Goal: Use online tool/utility: Utilize a website feature to perform a specific function

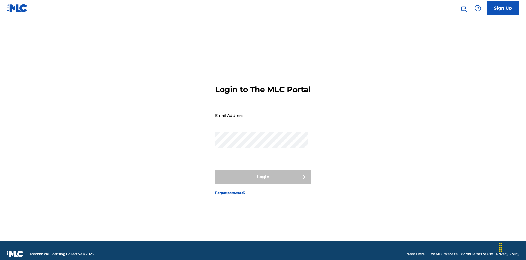
scroll to position [7, 0]
click at [261, 113] on input "Email Address" at bounding box center [261, 115] width 93 height 16
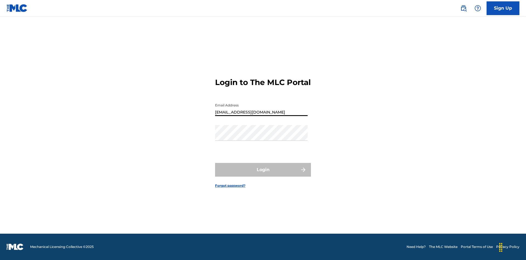
type input "Duke.McTesterson@gmail.com"
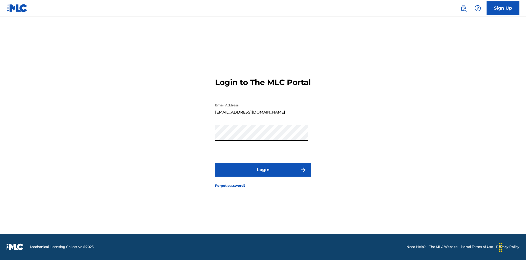
click at [263, 174] on button "Login" at bounding box center [263, 170] width 96 height 14
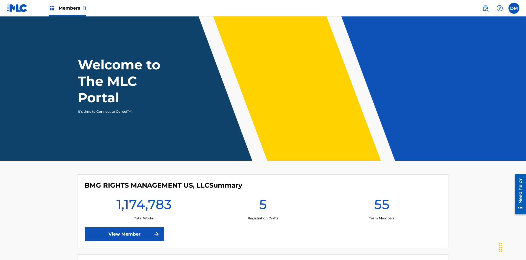
scroll to position [24, 0]
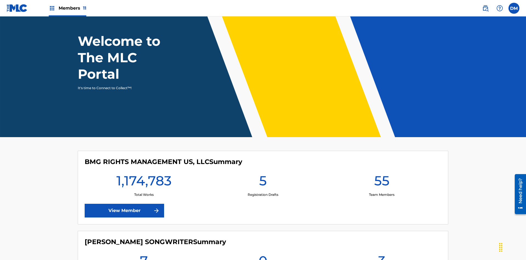
click at [67, 8] on span "Members 11" at bounding box center [73, 8] width 28 height 6
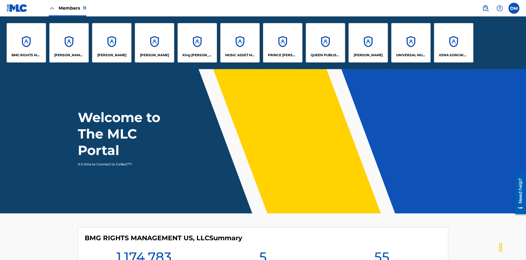
click at [197, 55] on p "King McTesterson" at bounding box center [198, 55] width 30 height 5
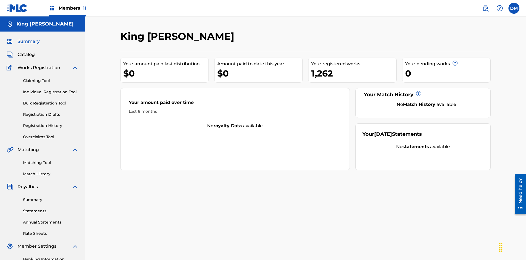
click at [51, 160] on link "Matching Tool" at bounding box center [50, 163] width 55 height 6
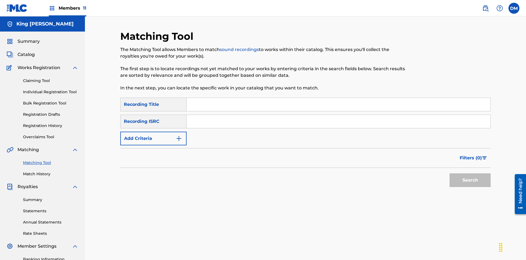
click at [338, 98] on input "Search Form" at bounding box center [339, 104] width 304 height 13
type input "Cowboy"
click at [471, 155] on span "Filters ( 0 )" at bounding box center [471, 158] width 22 height 7
click at [0, 0] on input "Search Form" at bounding box center [0, 0] width 0 height 0
click at [0, 0] on button "Apply Filters" at bounding box center [0, 0] width 0 height 0
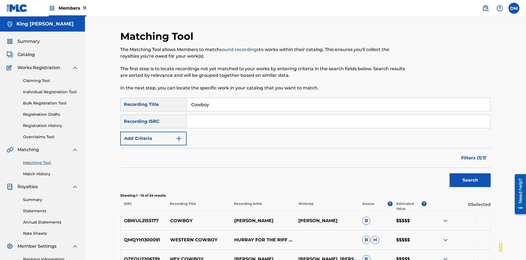
click at [338, 98] on input "Cowboy" at bounding box center [339, 104] width 304 height 13
click at [338, 98] on input "Search Form" at bounding box center [339, 104] width 304 height 13
type input "Hocus Pocus"
click at [471, 155] on span "Filters ( 1 )" at bounding box center [471, 158] width 21 height 7
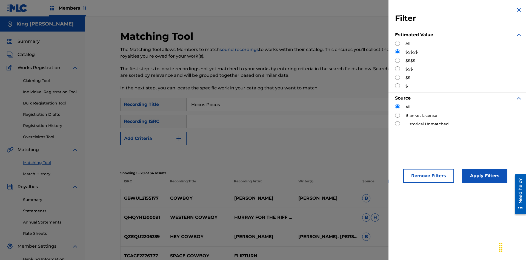
click at [398, 60] on input "Search Form" at bounding box center [397, 60] width 5 height 5
click at [484, 176] on button "Apply Filters" at bounding box center [484, 176] width 45 height 14
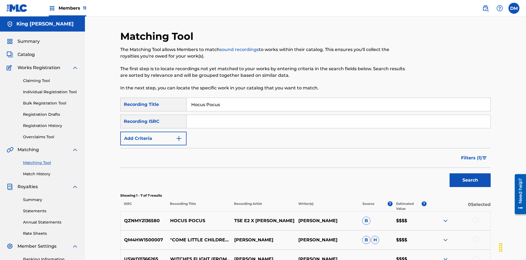
scroll to position [102, 0]
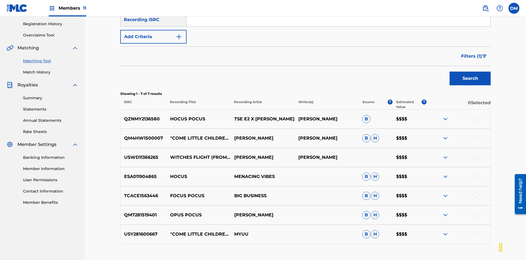
click at [338, 9] on input "Hocus Pocus" at bounding box center [339, 2] width 304 height 13
click at [338, 9] on input "Search Form" at bounding box center [339, 2] width 304 height 13
type input "Milenko"
click at [471, 53] on span "Filters ( 1 )" at bounding box center [471, 56] width 21 height 7
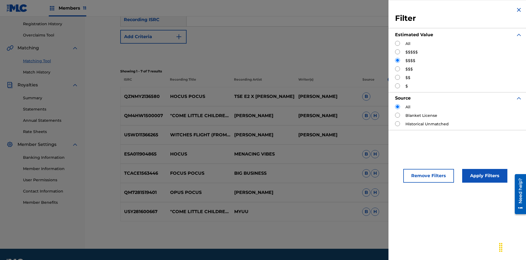
click at [398, 69] on input "Search Form" at bounding box center [397, 68] width 5 height 5
click at [484, 176] on button "Apply Filters" at bounding box center [484, 176] width 45 height 14
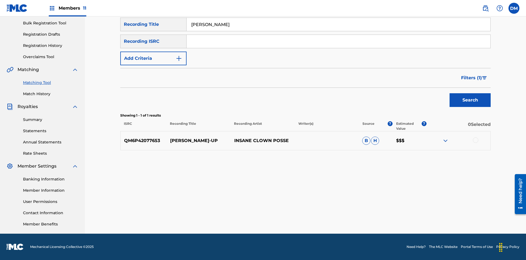
click at [338, 31] on input "Milenko" at bounding box center [339, 24] width 304 height 13
click at [338, 31] on input "Search Form" at bounding box center [339, 24] width 304 height 13
type input "Milenko"
click at [471, 78] on span "Filters ( 1 )" at bounding box center [471, 78] width 21 height 7
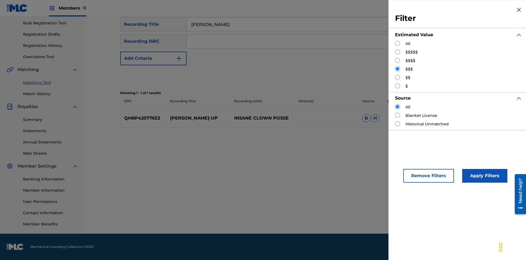
click at [398, 77] on input "Search Form" at bounding box center [397, 77] width 5 height 5
click at [484, 176] on button "Apply Filters" at bounding box center [484, 176] width 45 height 14
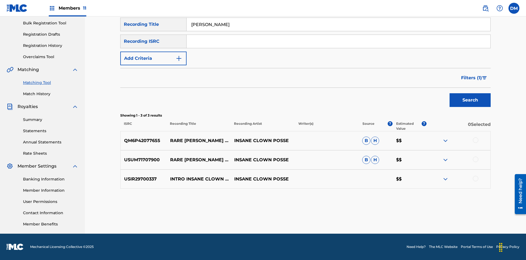
scroll to position [80, 0]
click at [338, 31] on input "Milenko" at bounding box center [339, 24] width 304 height 13
click at [338, 31] on input "Search Form" at bounding box center [339, 24] width 304 height 13
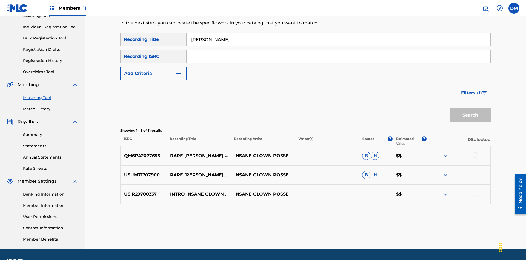
type input "Milenko"
click at [471, 90] on span "Filters ( 1 )" at bounding box center [471, 93] width 21 height 7
click at [0, 0] on input "Search Form" at bounding box center [0, 0] width 0 height 0
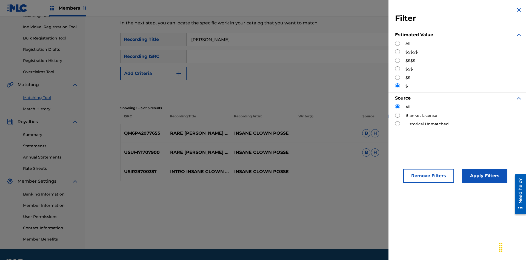
click at [484, 176] on button "Apply Filters" at bounding box center [484, 176] width 45 height 14
